Goal: Book appointment/travel/reservation

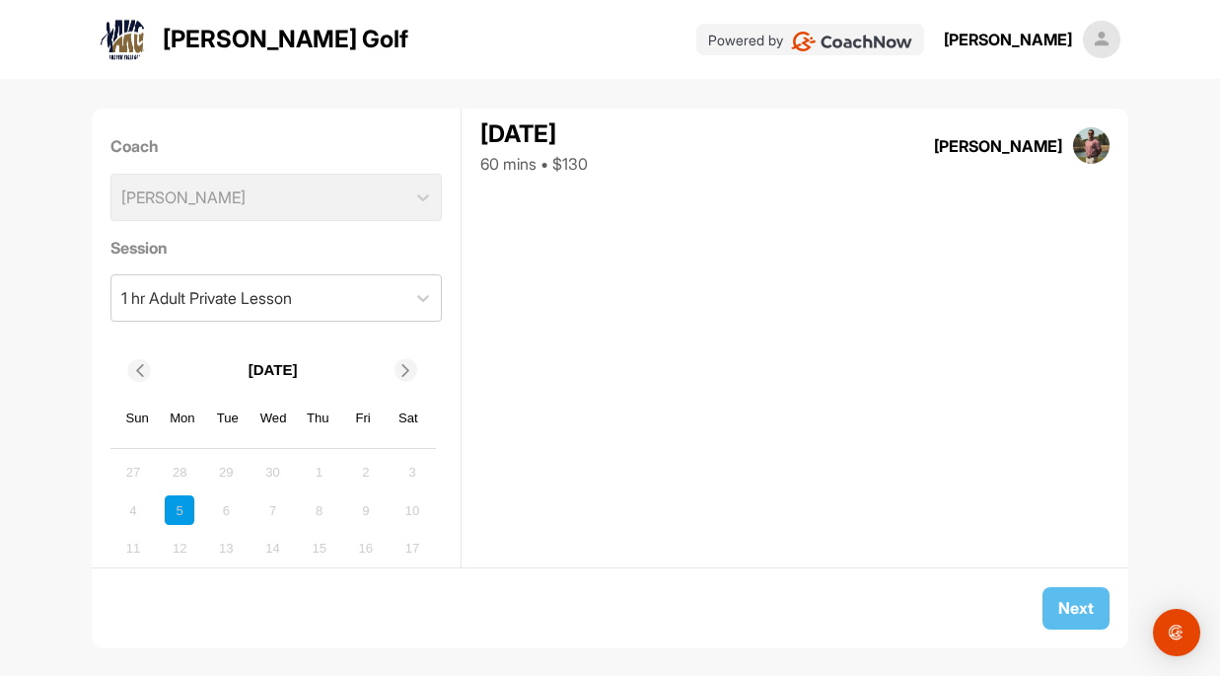
click at [1098, 37] on img at bounding box center [1101, 39] width 37 height 37
click at [1041, 44] on div "[PERSON_NAME]" at bounding box center [1008, 40] width 128 height 24
click at [1125, 36] on div "[PERSON_NAME] Golf Powered by [PERSON_NAME]" at bounding box center [610, 39] width 1220 height 79
click at [1091, 40] on img at bounding box center [1101, 39] width 37 height 37
click at [995, 43] on div "[PERSON_NAME]" at bounding box center [1008, 40] width 128 height 24
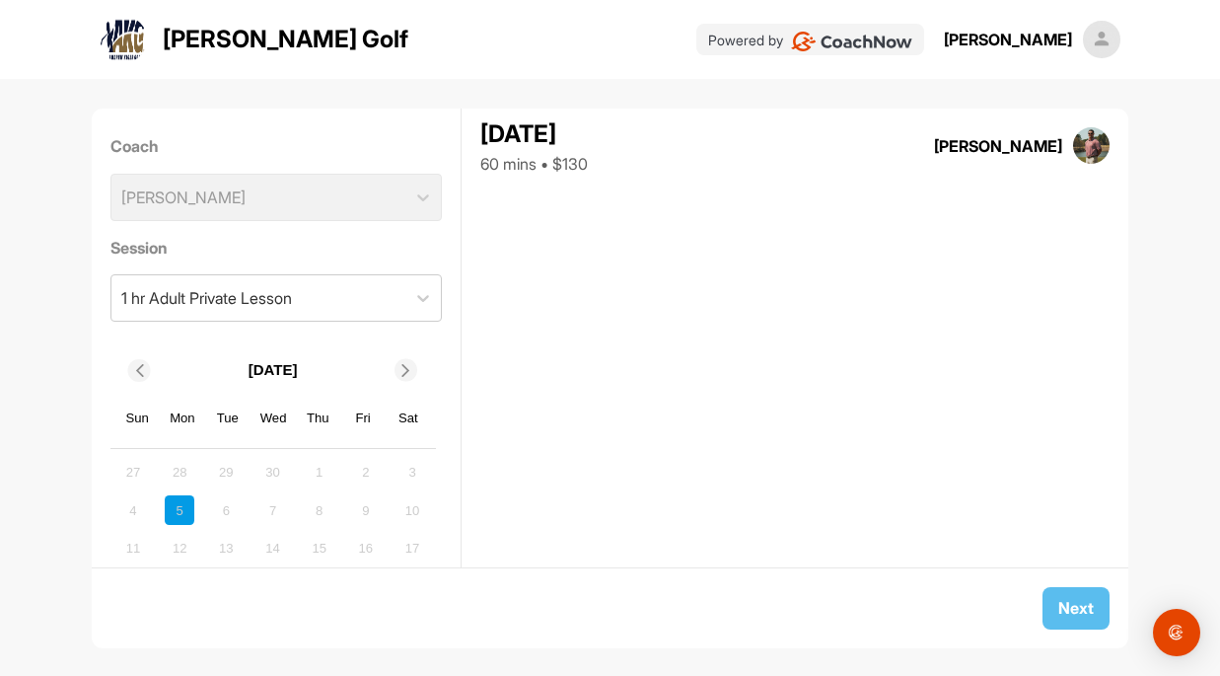
click at [376, 186] on div "Coach [PERSON_NAME]" at bounding box center [276, 177] width 332 height 101
click at [379, 191] on div "Coach [PERSON_NAME]" at bounding box center [276, 177] width 332 height 101
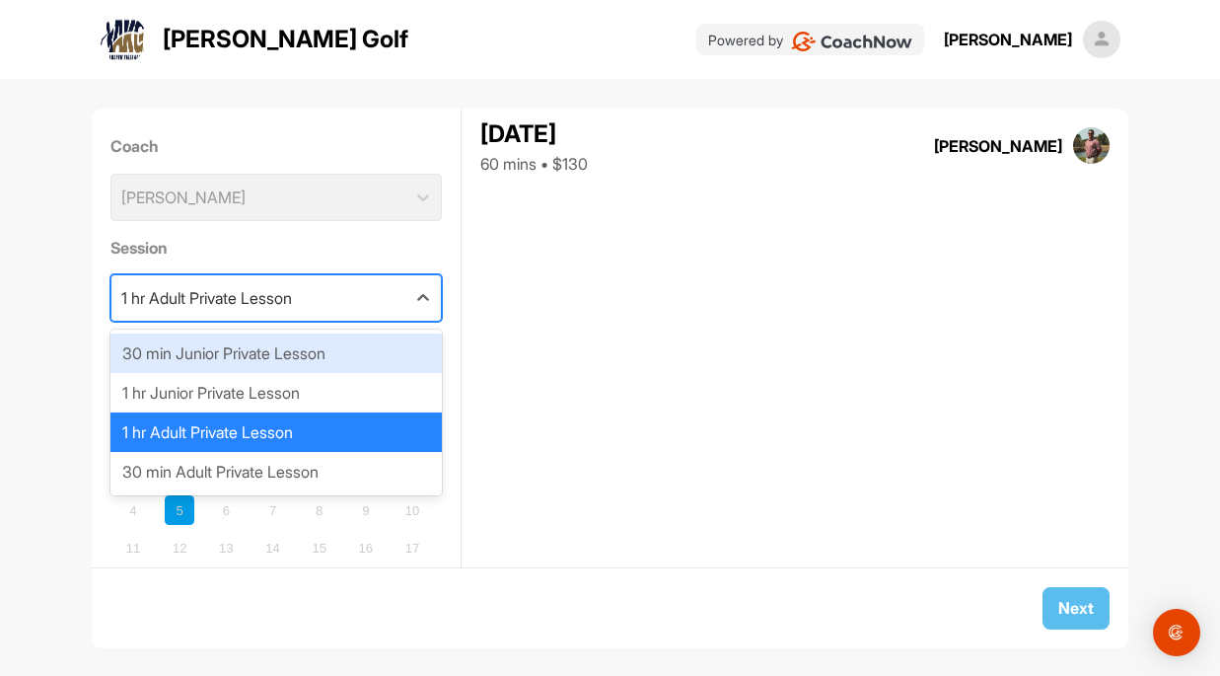
click at [390, 291] on div "1 hr Adult Private Lesson" at bounding box center [258, 297] width 295 height 45
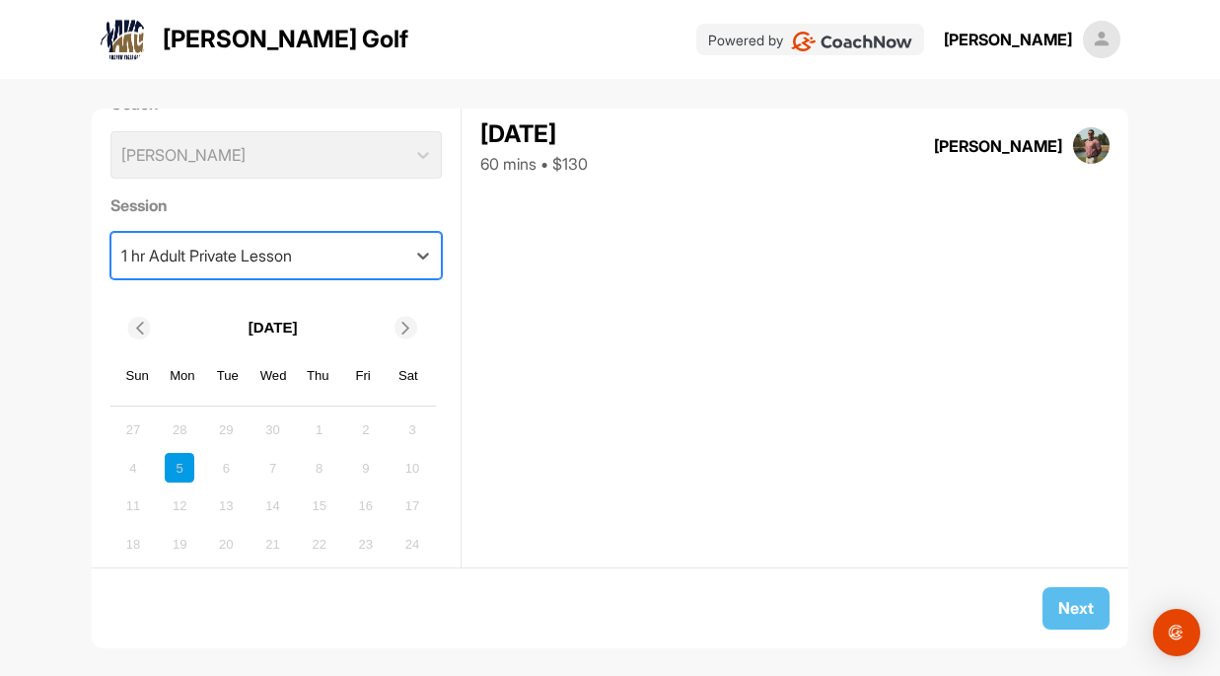
scroll to position [106, 0]
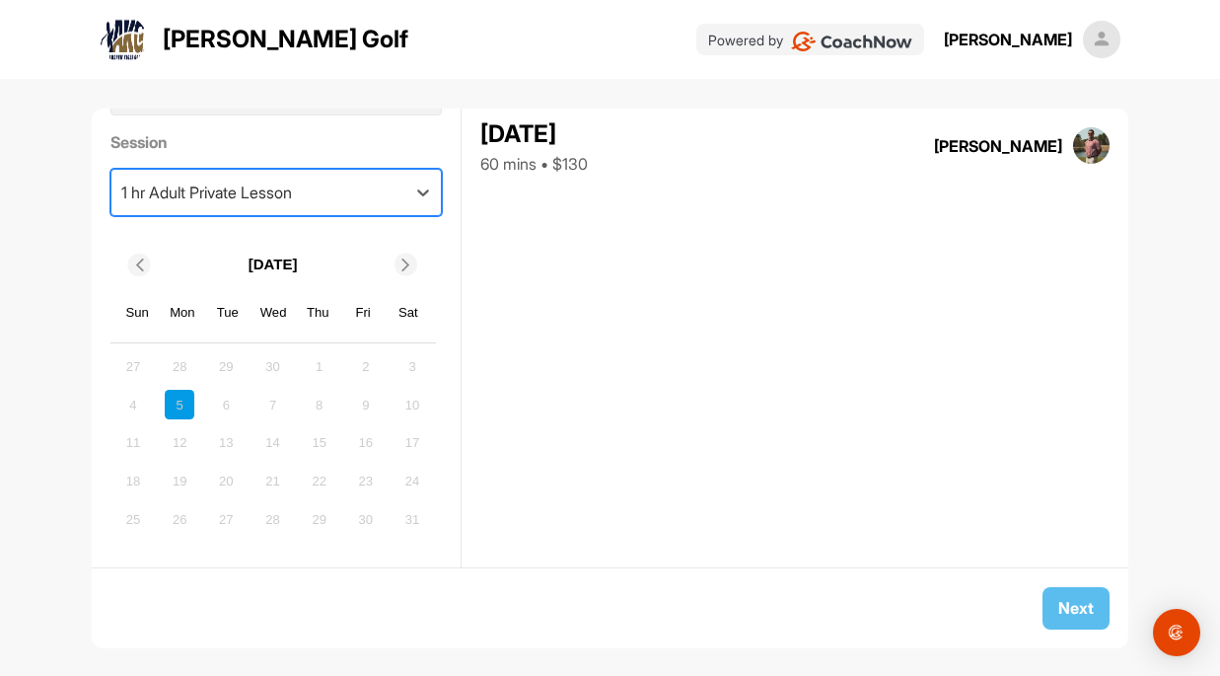
click at [404, 403] on div "10" at bounding box center [413, 405] width 30 height 30
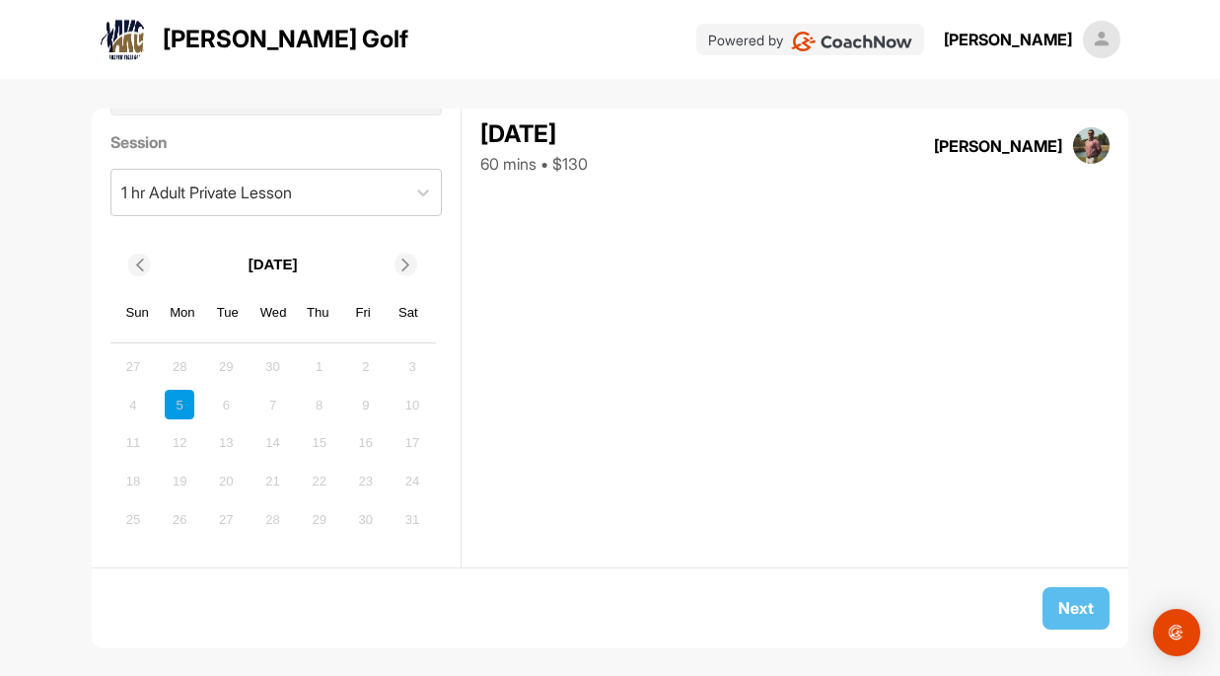
drag, startPoint x: 383, startPoint y: 405, endPoint x: 328, endPoint y: 405, distance: 54.3
click at [376, 405] on div "4 5 6 7 8 9 10" at bounding box center [273, 405] width 314 height 35
click at [213, 401] on div "6" at bounding box center [226, 405] width 30 height 30
click at [410, 263] on icon at bounding box center [406, 264] width 13 height 13
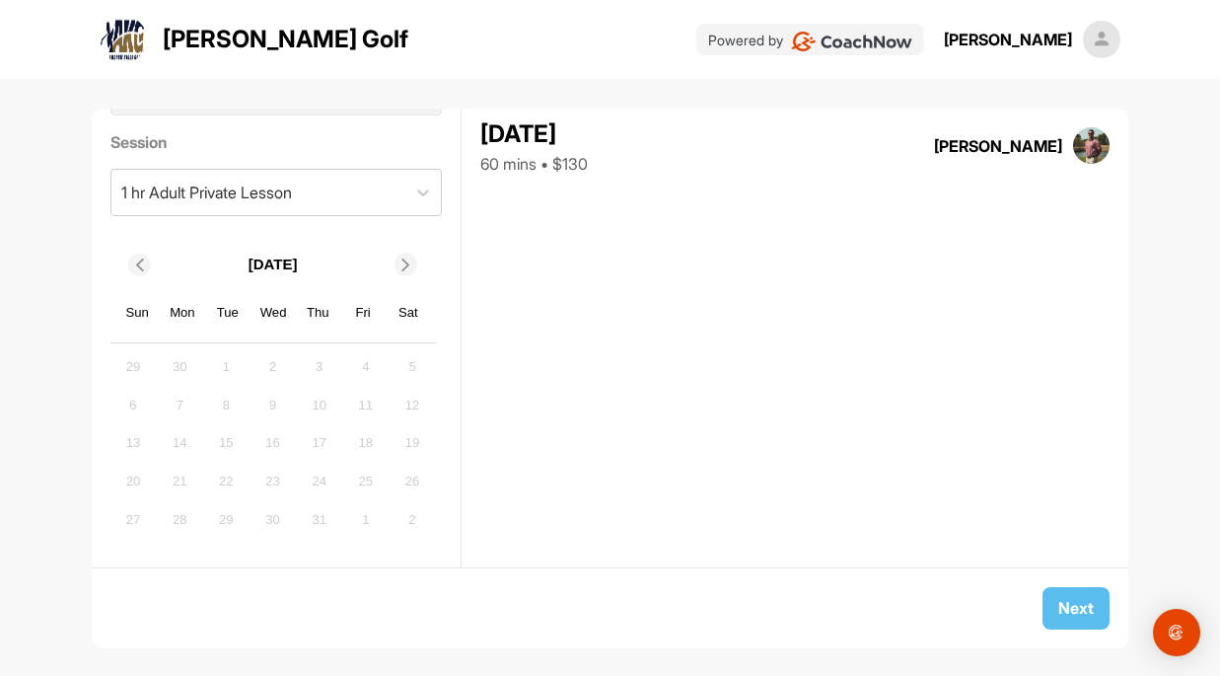
click at [150, 272] on div "[DATE]" at bounding box center [273, 264] width 326 height 37
click at [145, 265] on icon at bounding box center [138, 264] width 13 height 13
click at [143, 265] on icon at bounding box center [138, 264] width 13 height 13
click at [125, 400] on div "4" at bounding box center [133, 405] width 30 height 30
click at [137, 411] on div "4" at bounding box center [133, 405] width 30 height 30
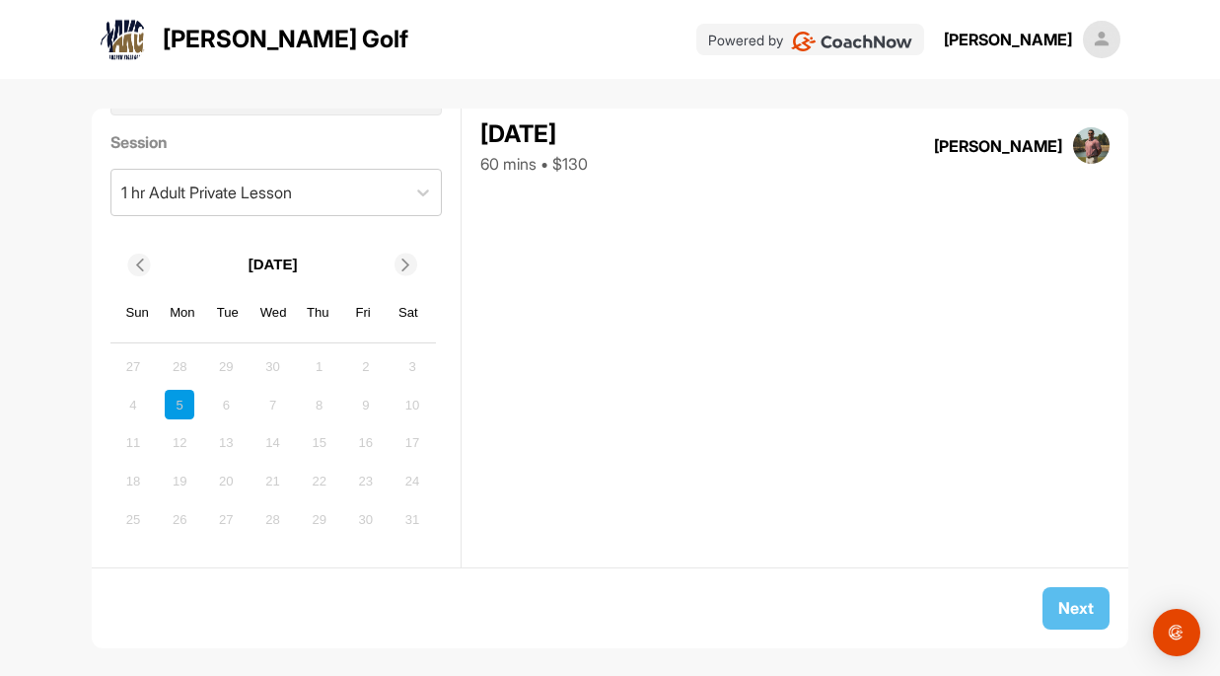
click at [396, 264] on div at bounding box center [406, 265] width 23 height 23
click at [403, 264] on icon at bounding box center [406, 264] width 13 height 13
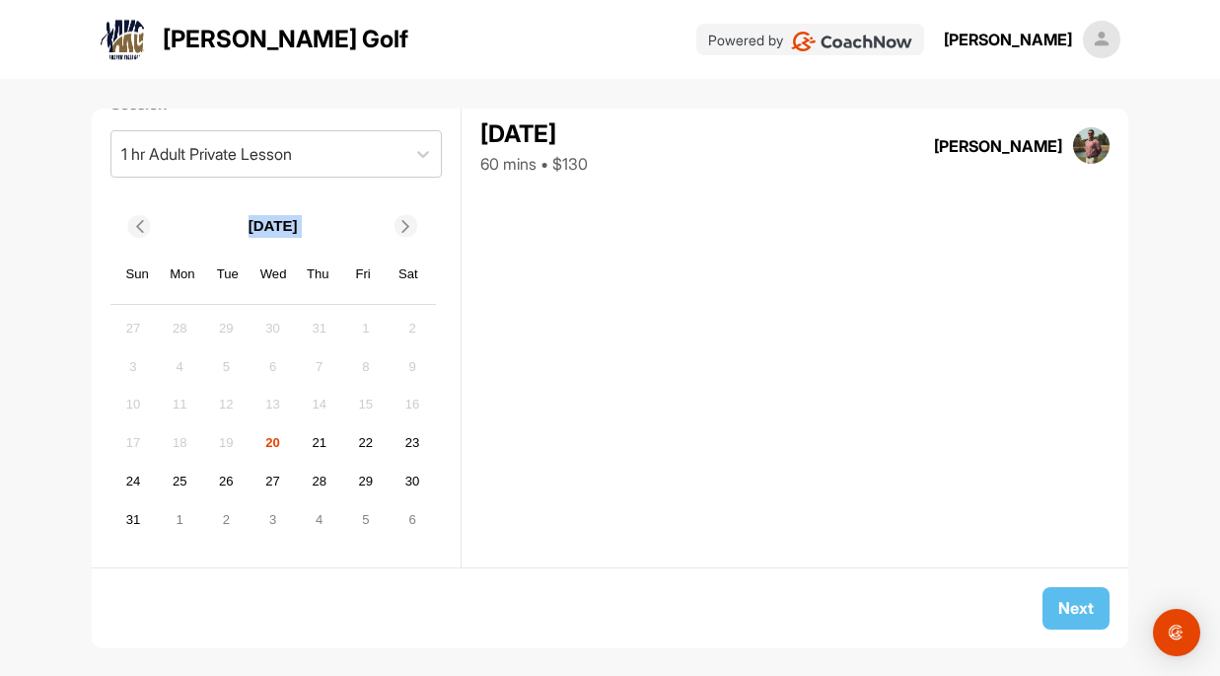
click at [417, 232] on span at bounding box center [409, 226] width 20 height 13
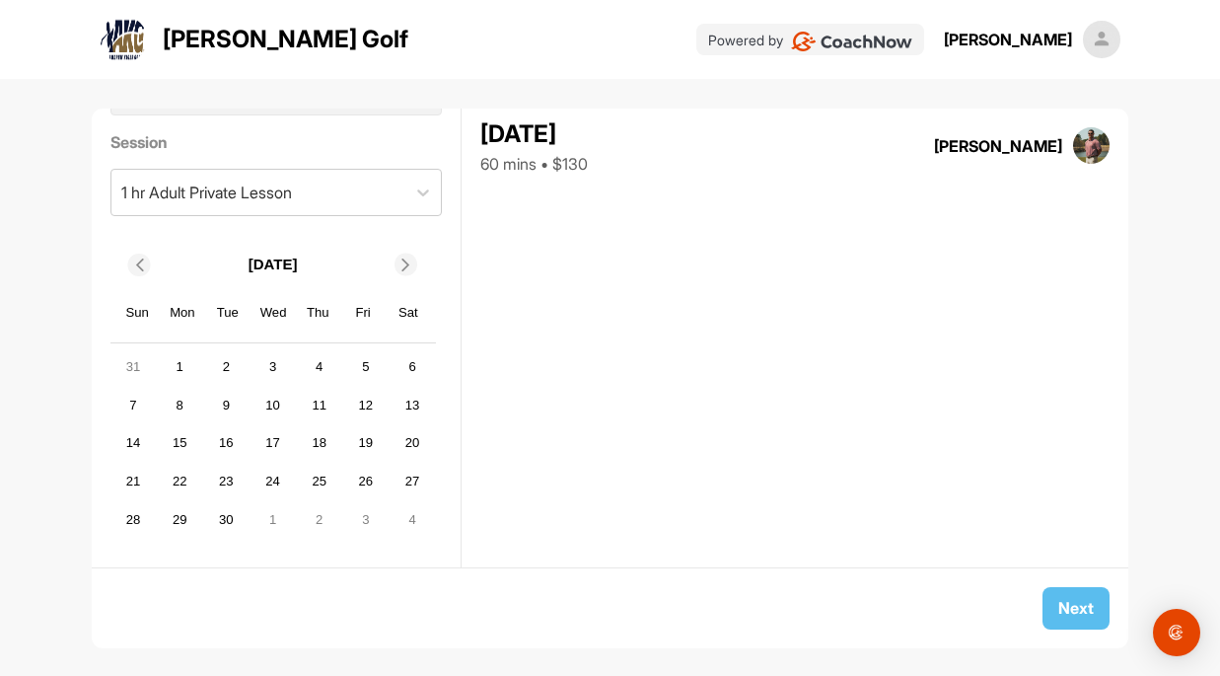
click at [411, 266] on icon at bounding box center [406, 264] width 13 height 13
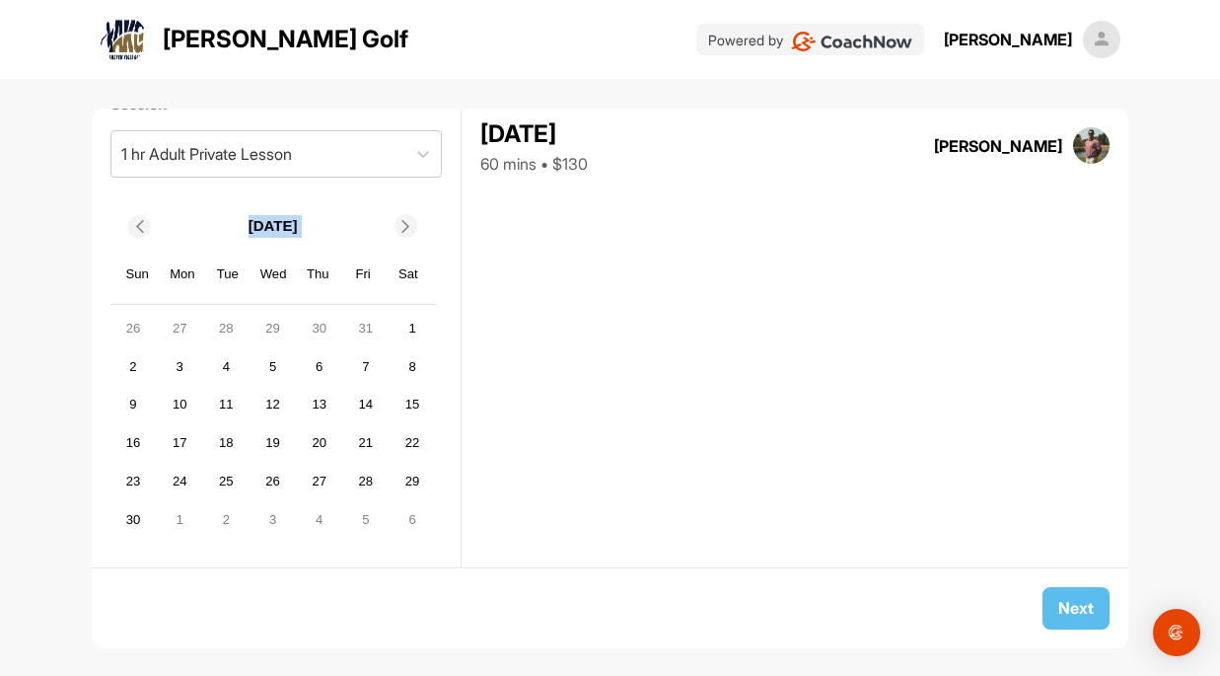
click at [145, 226] on icon at bounding box center [138, 226] width 13 height 13
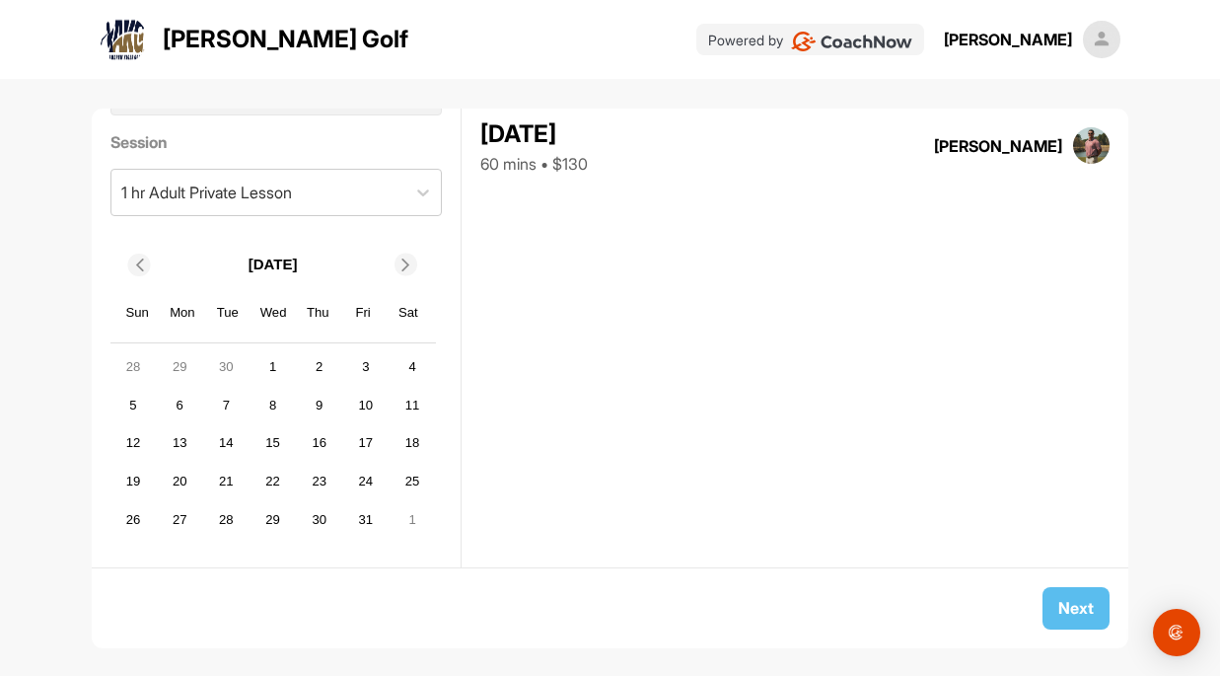
click at [145, 226] on div "Coach [PERSON_NAME] Session 1 hr Adult Private Lesson [DATE] Sun Mon Tue Wed Th…" at bounding box center [277, 338] width 370 height 459
click at [138, 266] on icon at bounding box center [138, 264] width 13 height 13
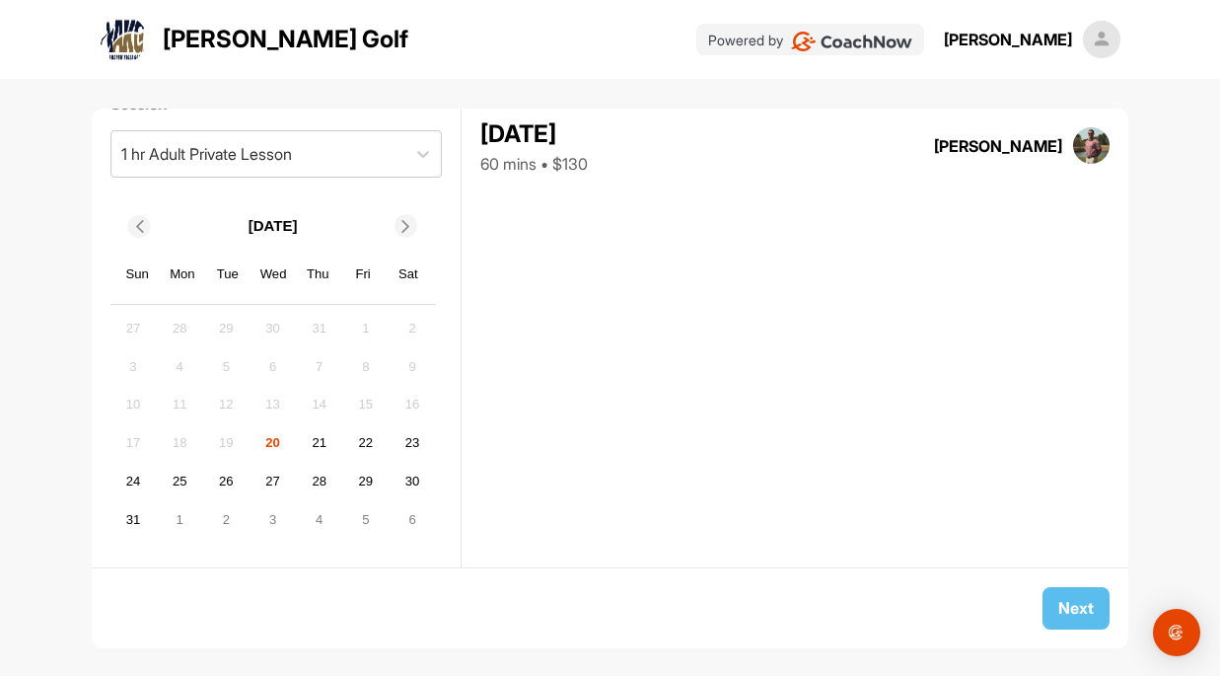
click at [137, 229] on icon at bounding box center [138, 226] width 13 height 13
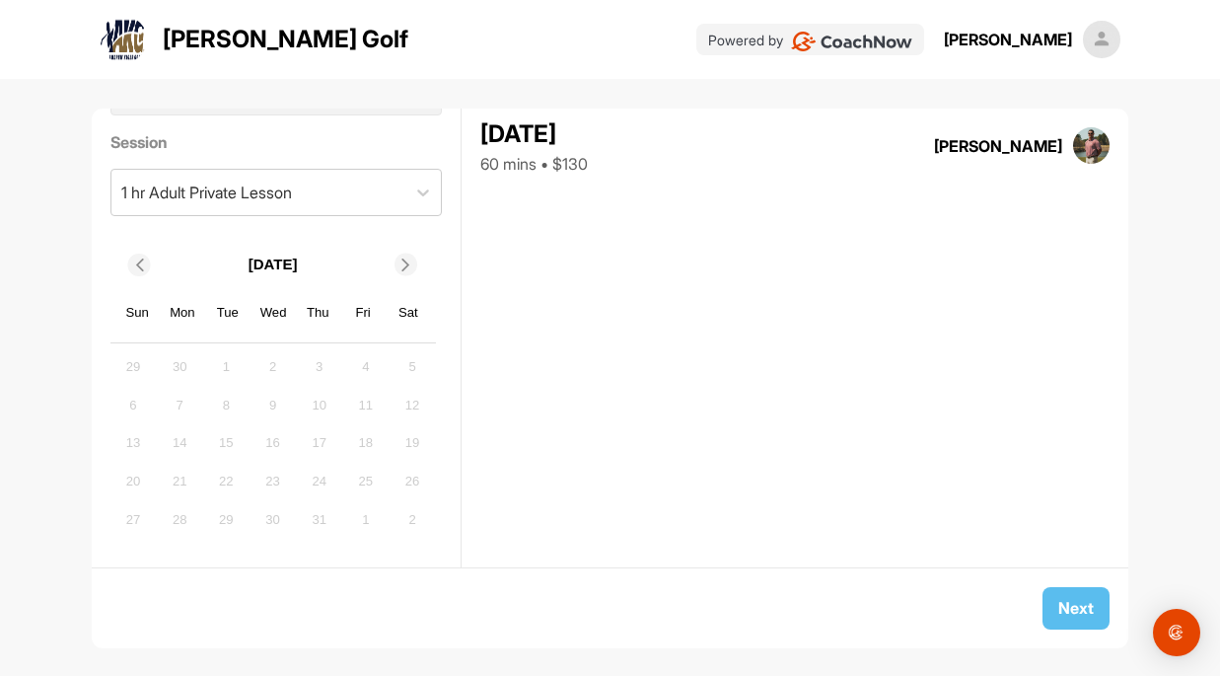
click at [136, 262] on icon at bounding box center [138, 264] width 13 height 13
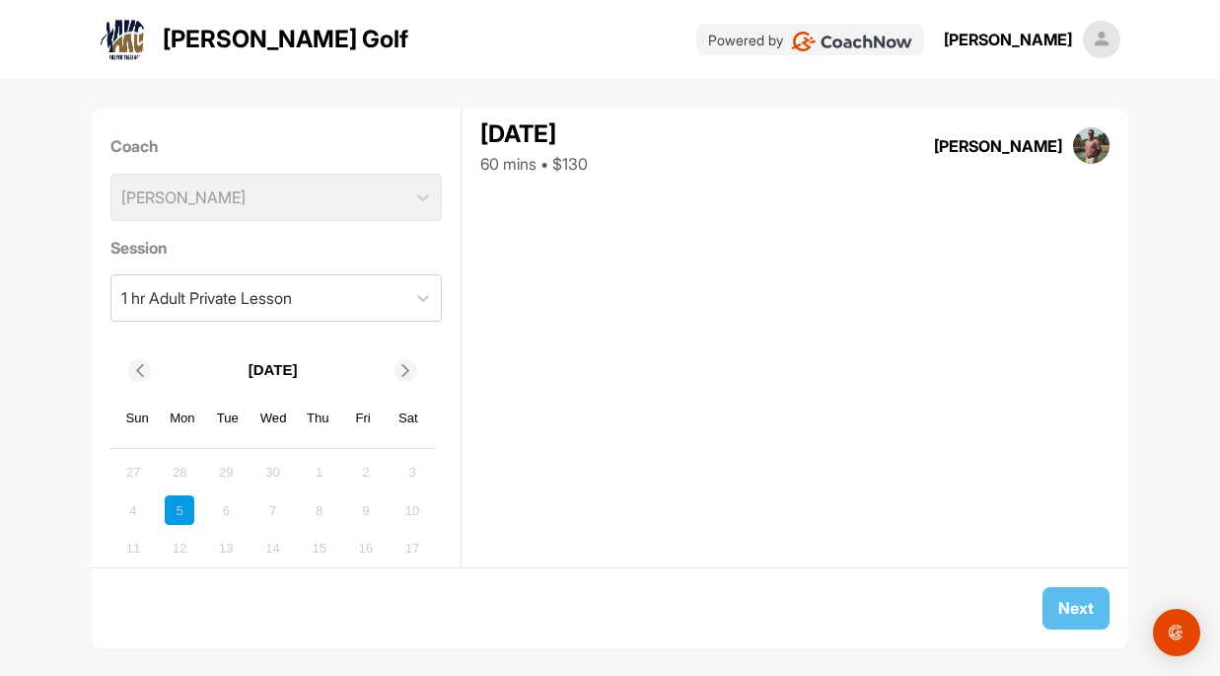
click at [416, 199] on div "Coach [PERSON_NAME]" at bounding box center [276, 177] width 332 height 101
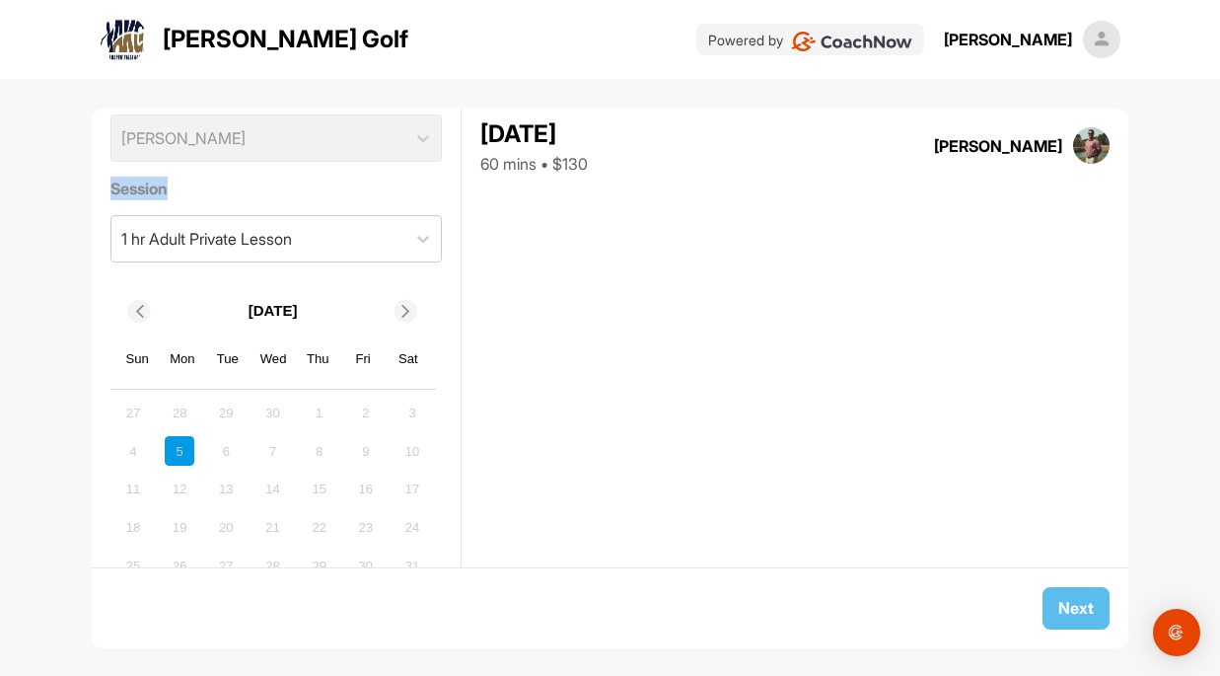
scroll to position [106, 0]
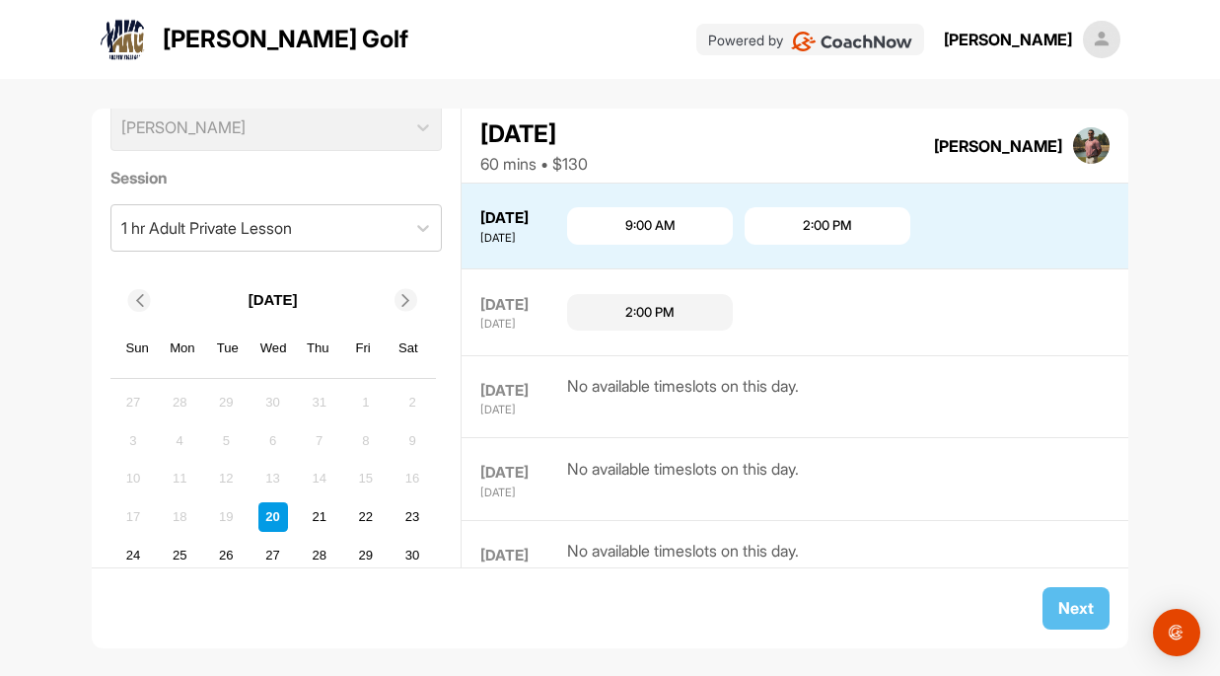
scroll to position [144, 0]
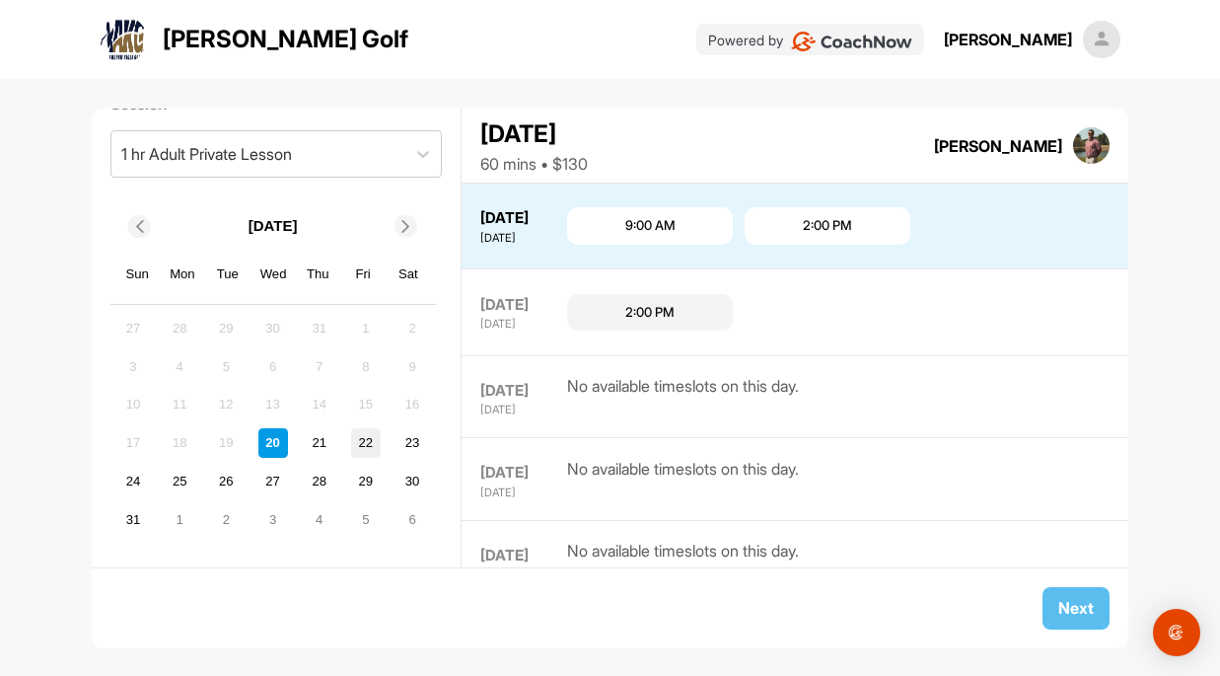
click at [359, 441] on div "22" at bounding box center [366, 443] width 30 height 30
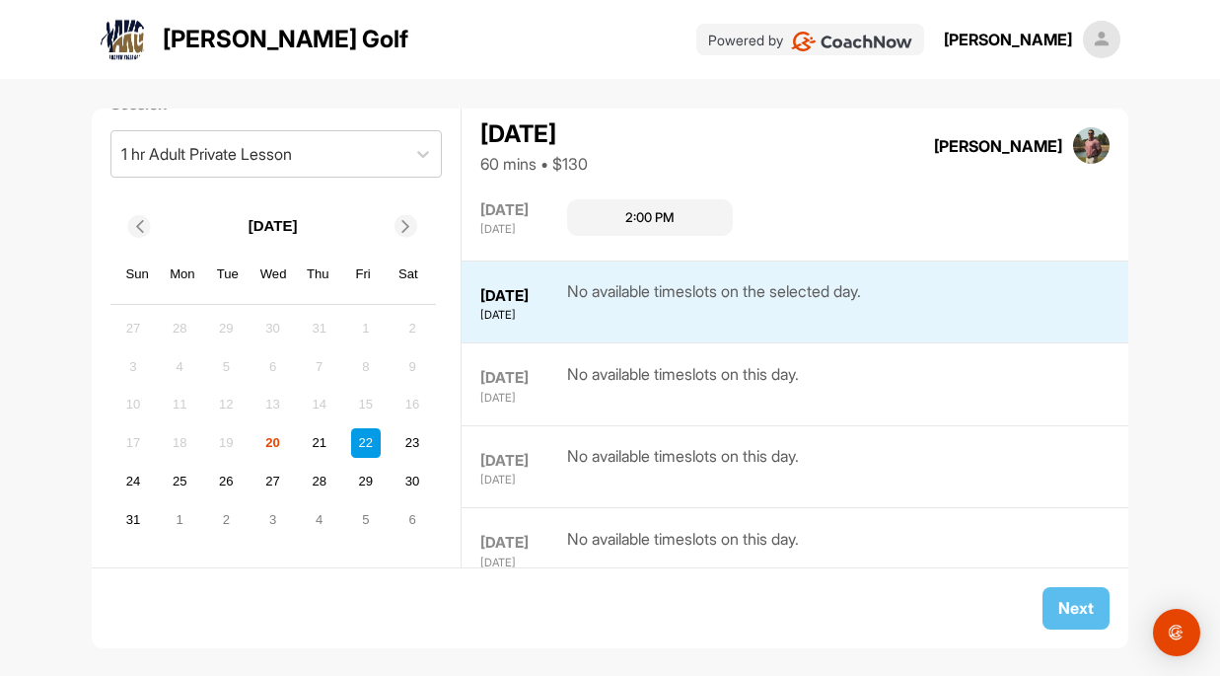
scroll to position [173, 0]
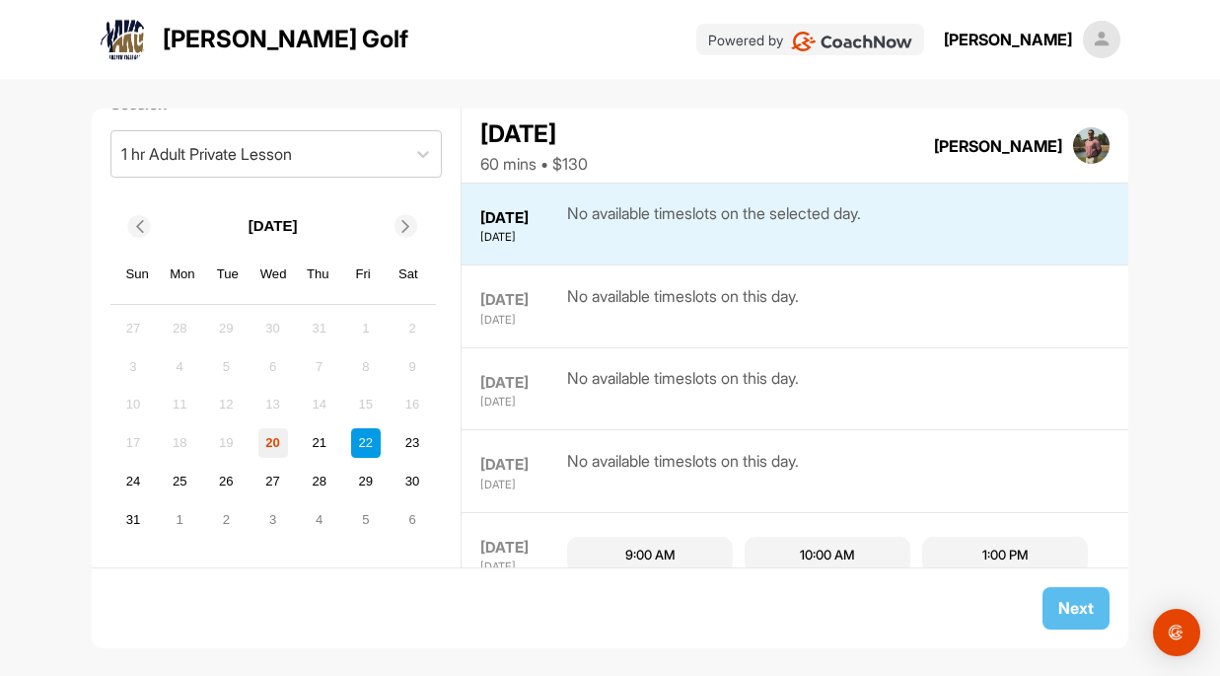
click at [276, 449] on div "20" at bounding box center [273, 443] width 30 height 30
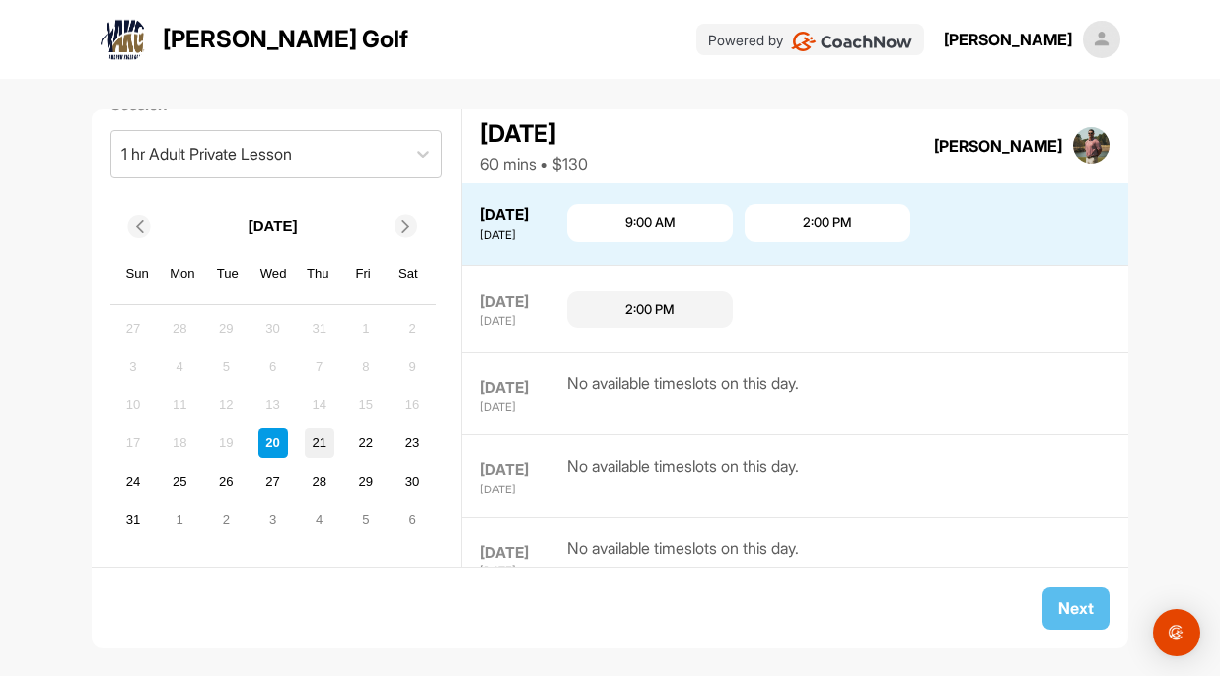
scroll to position [0, 0]
click at [327, 454] on div "21" at bounding box center [320, 443] width 30 height 30
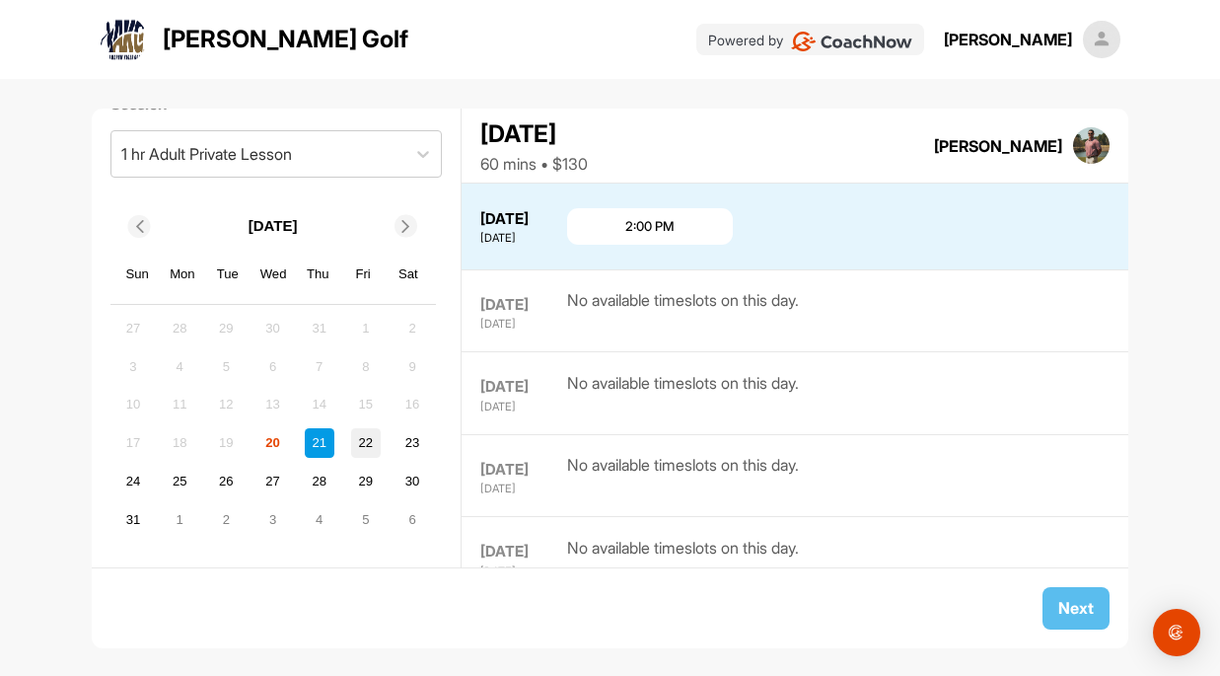
click at [365, 453] on div "22" at bounding box center [366, 443] width 30 height 30
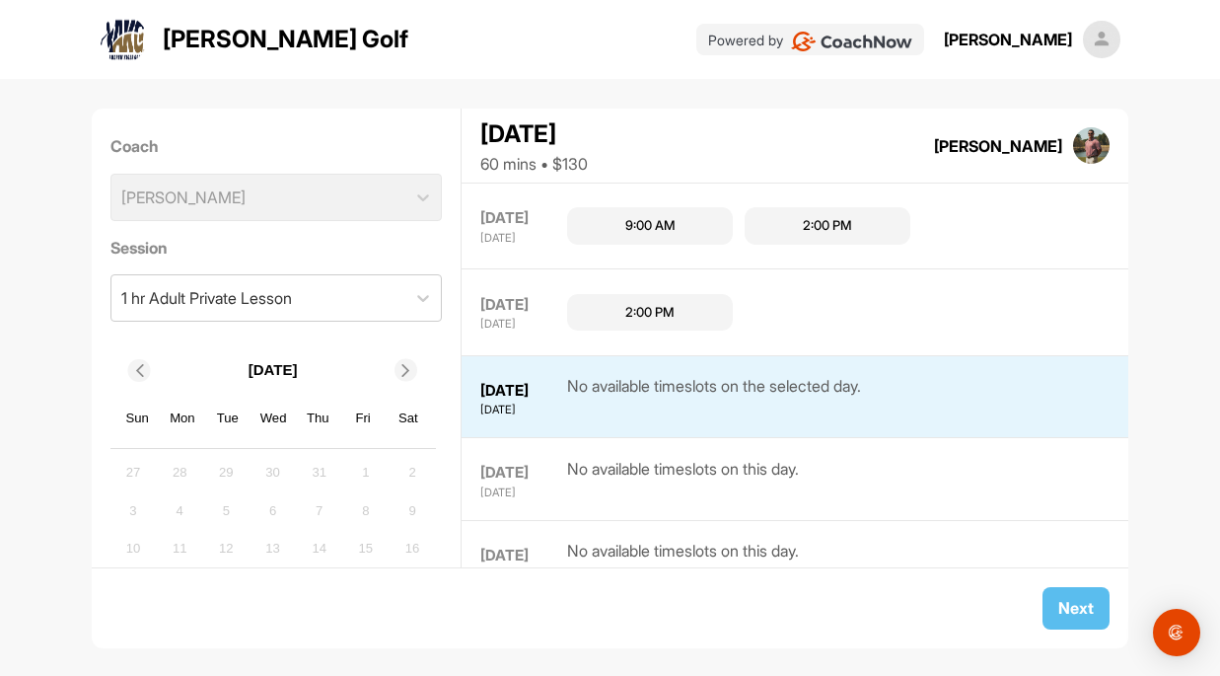
click at [1094, 40] on img at bounding box center [1101, 39] width 37 height 37
click at [1048, 44] on div "[PERSON_NAME]" at bounding box center [1008, 40] width 128 height 24
click at [1018, 41] on div "[PERSON_NAME]" at bounding box center [1008, 40] width 128 height 24
click at [866, 33] on img at bounding box center [851, 42] width 121 height 20
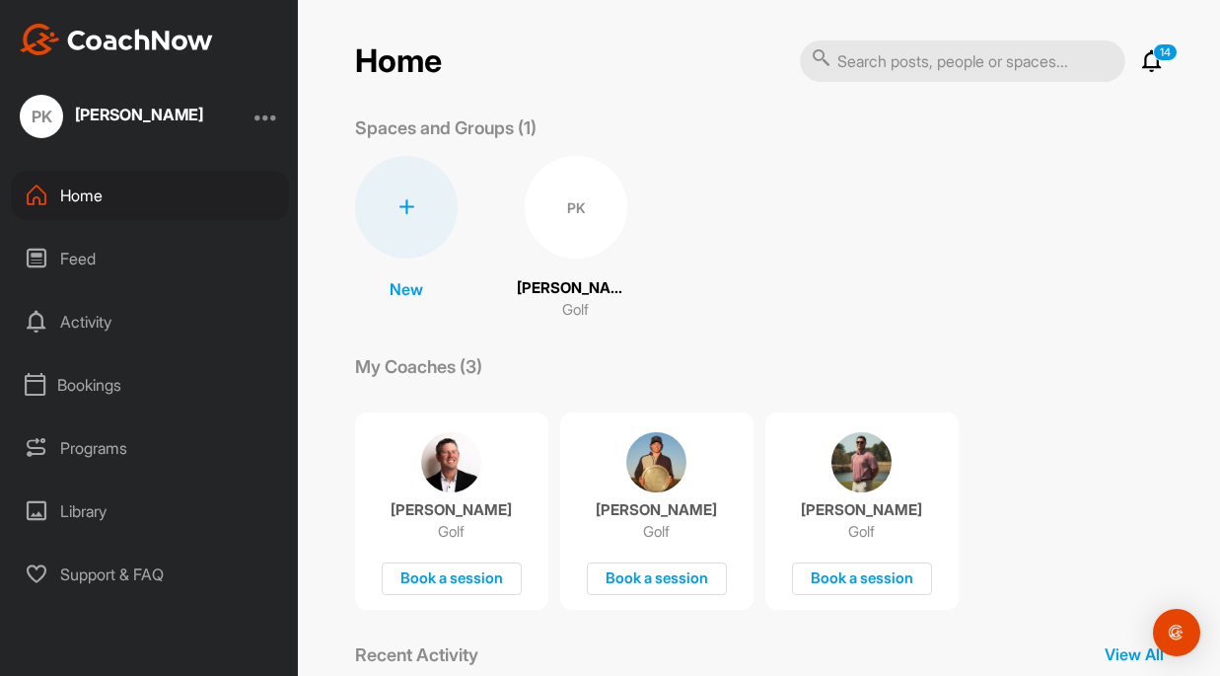
click at [96, 383] on div "Bookings" at bounding box center [150, 384] width 278 height 49
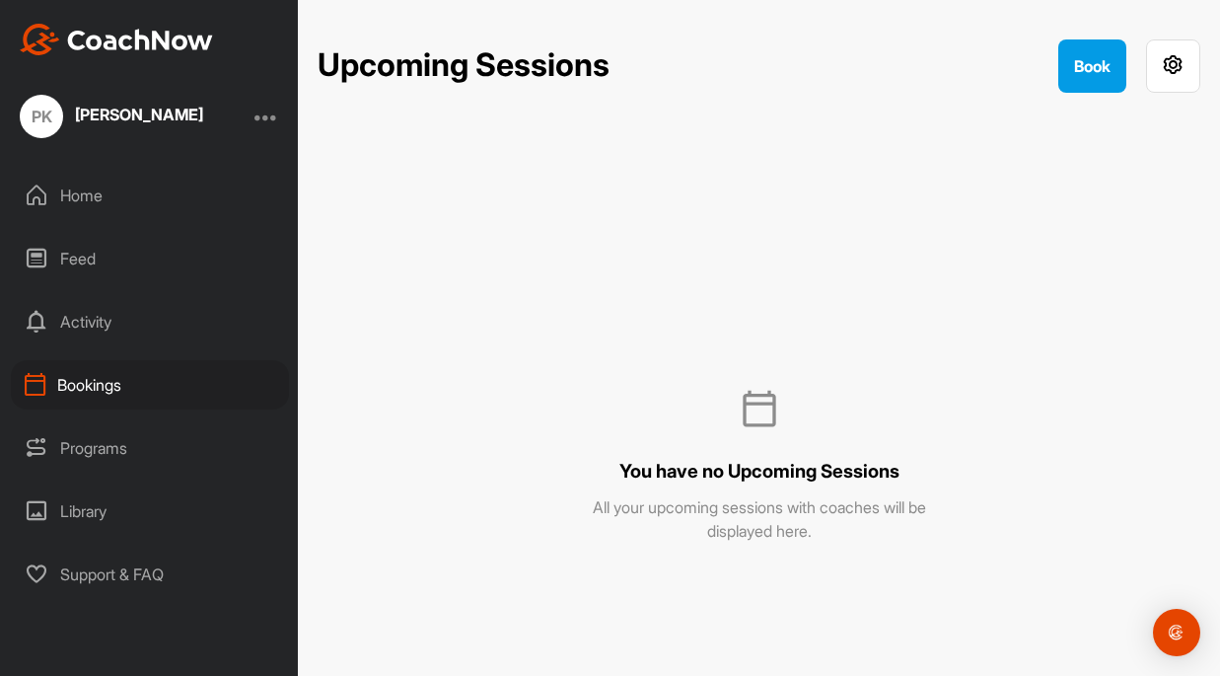
click at [82, 449] on div "Programs" at bounding box center [150, 447] width 278 height 49
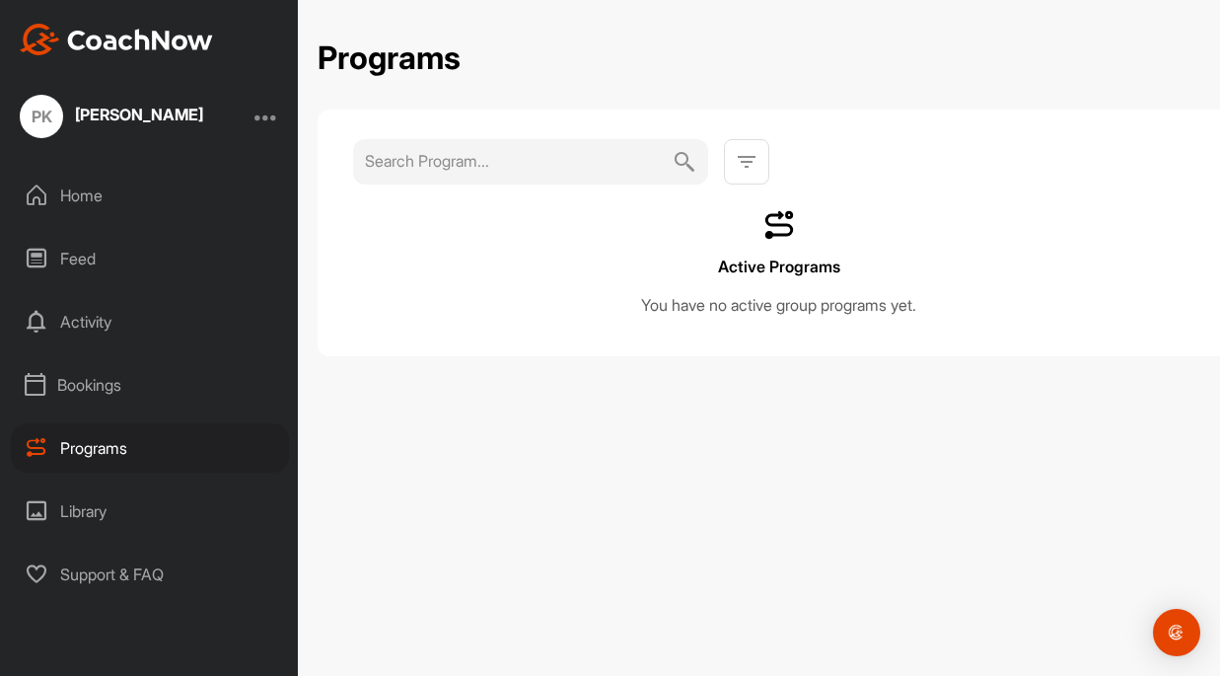
click at [81, 499] on div "Library" at bounding box center [150, 510] width 278 height 49
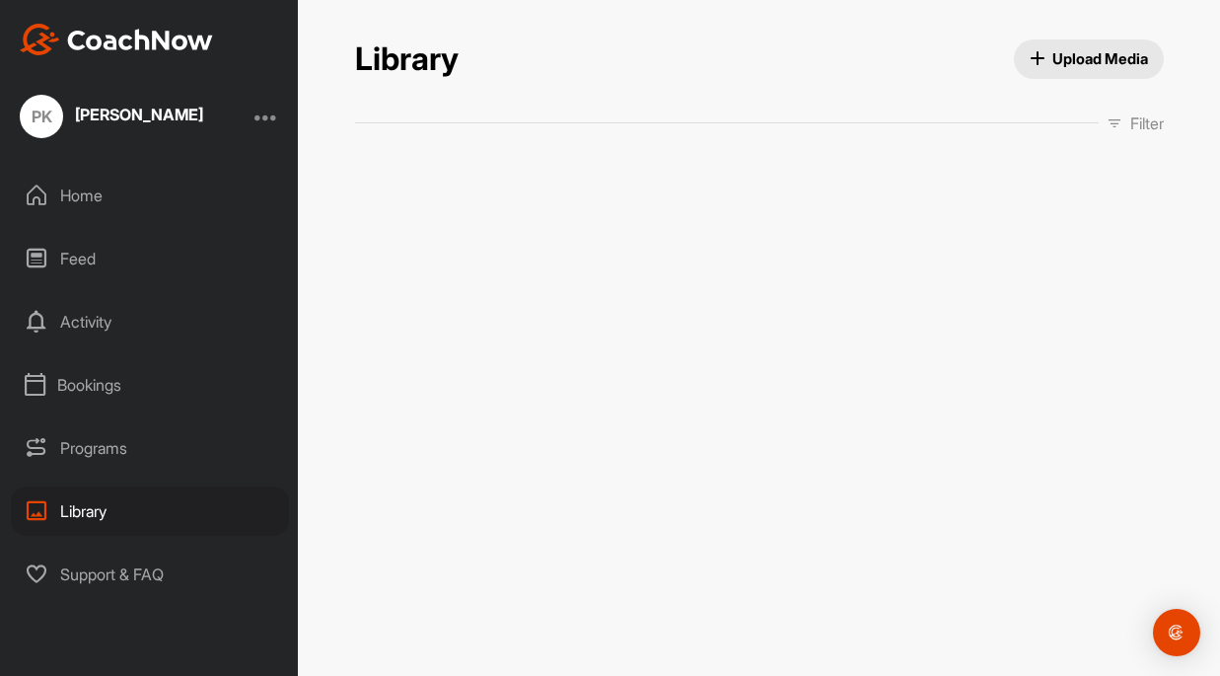
click at [87, 591] on div "Support & FAQ" at bounding box center [150, 573] width 278 height 49
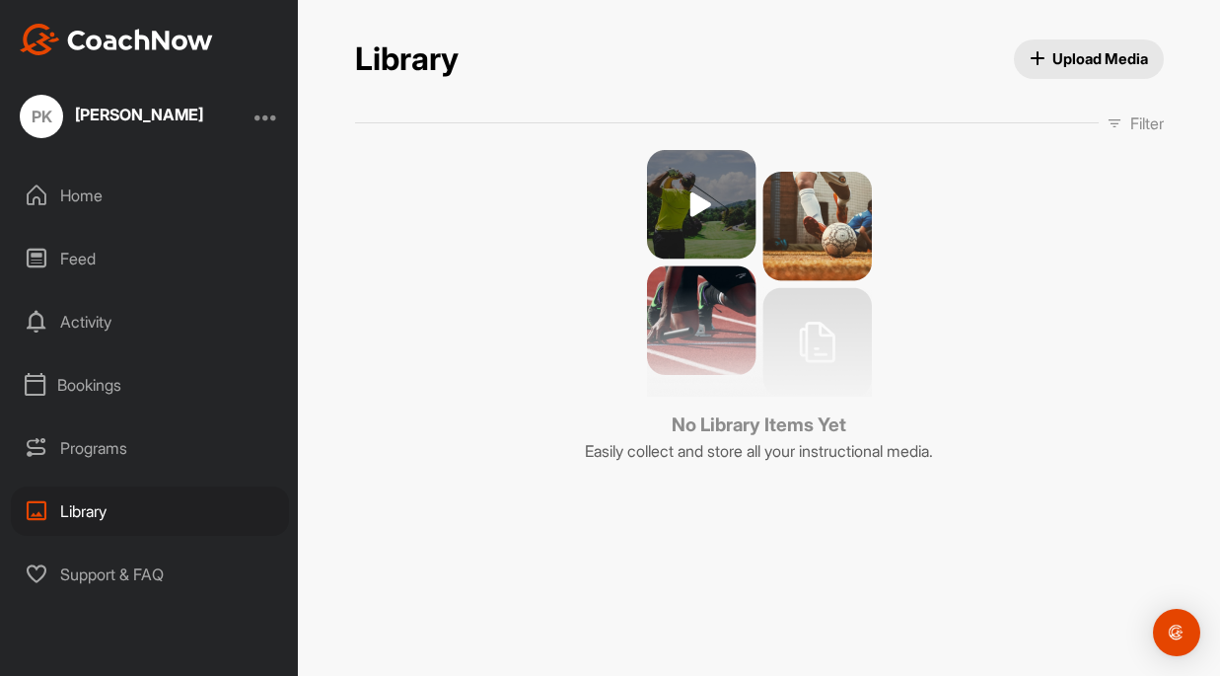
click at [95, 468] on div "Programs" at bounding box center [150, 447] width 278 height 49
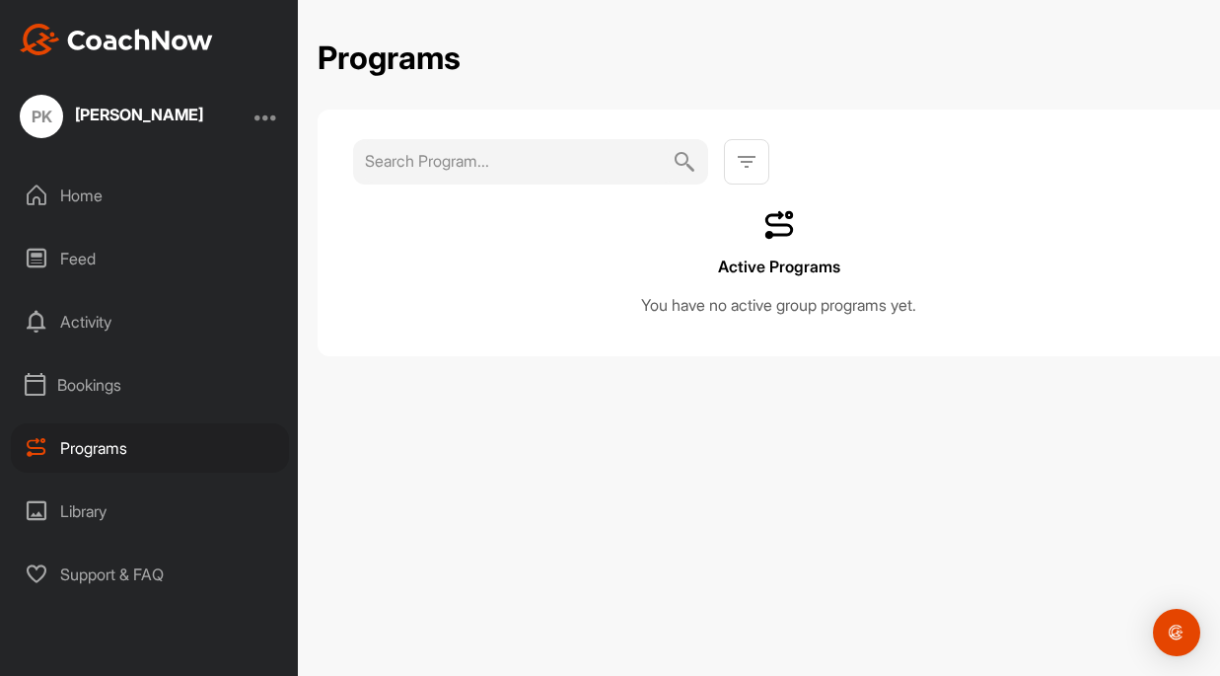
click at [84, 376] on div "Bookings" at bounding box center [150, 384] width 278 height 49
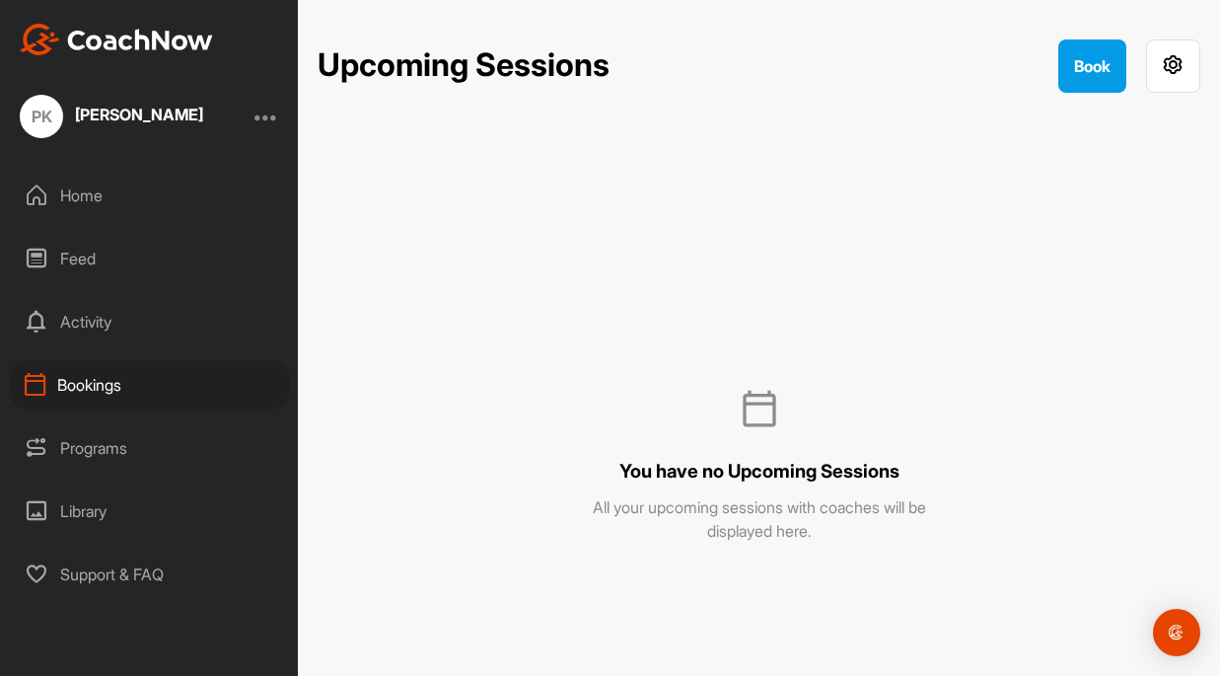
click at [84, 324] on div "Activity" at bounding box center [150, 321] width 278 height 49
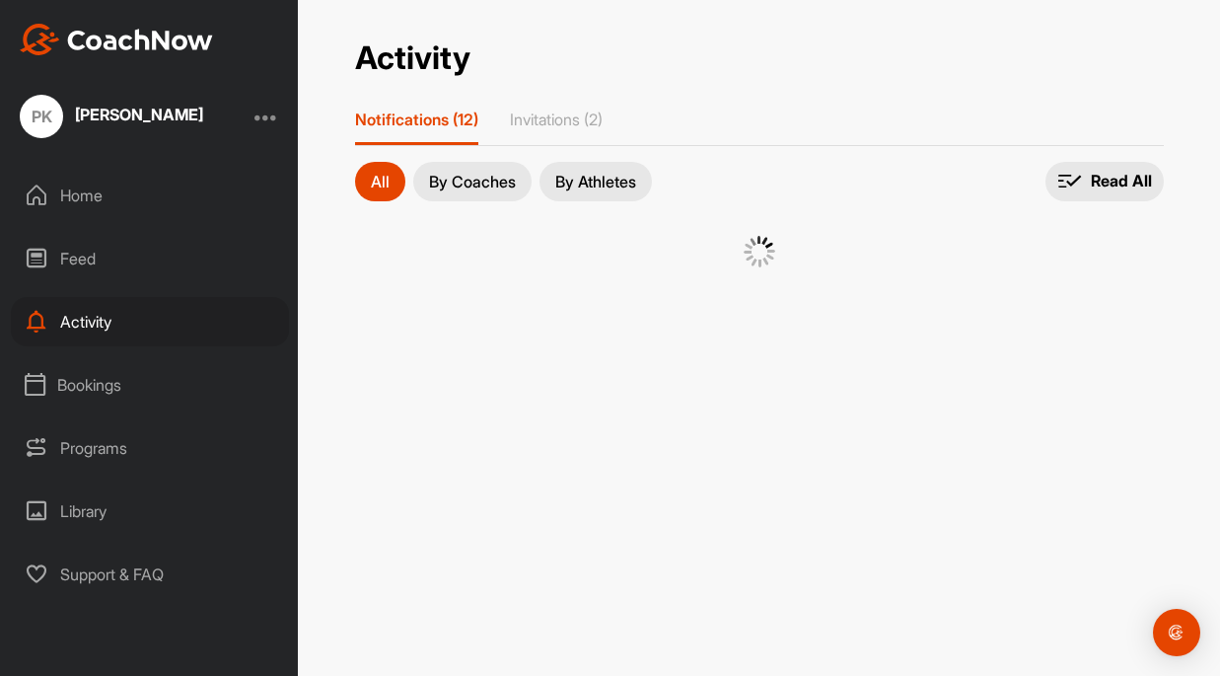
click at [92, 249] on div "Feed" at bounding box center [150, 258] width 278 height 49
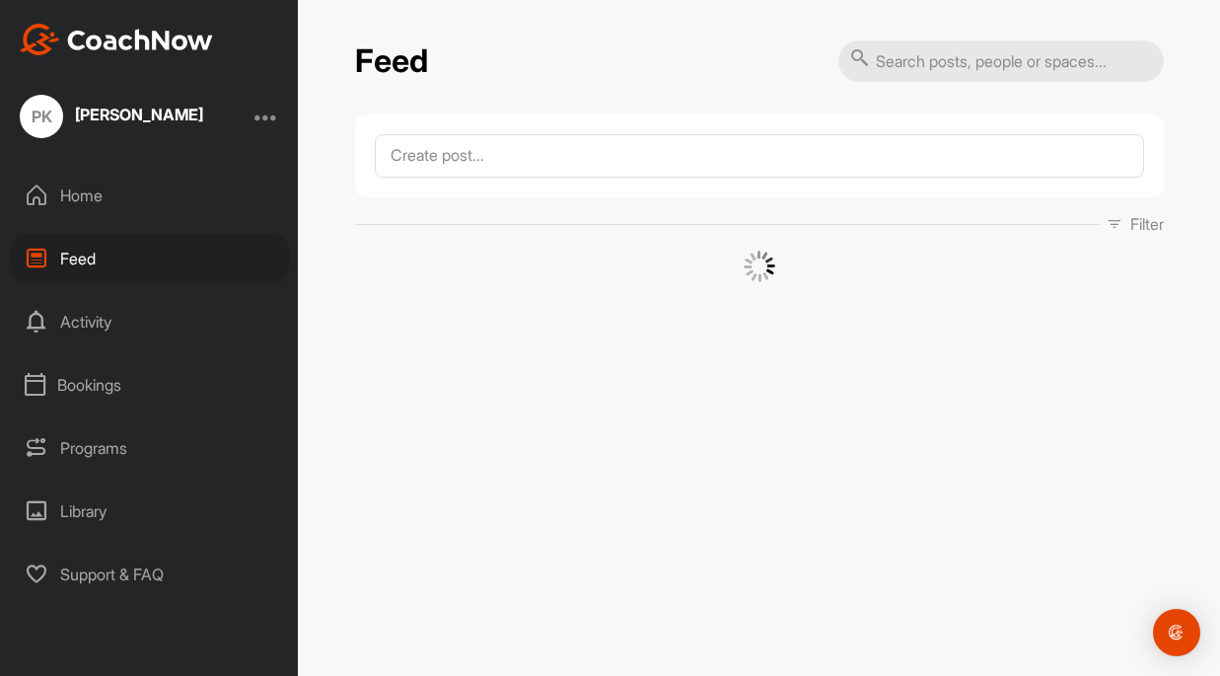
click at [96, 198] on div "Home" at bounding box center [150, 195] width 278 height 49
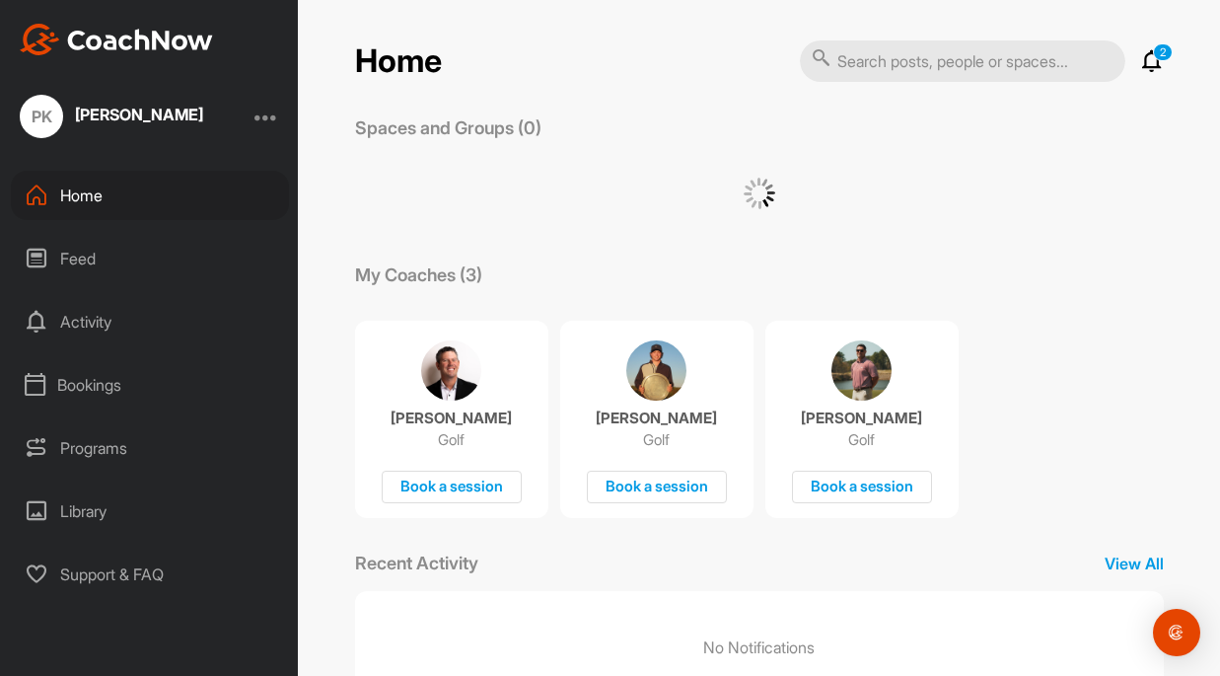
click at [89, 261] on div "Feed" at bounding box center [150, 258] width 278 height 49
